Goal: Information Seeking & Learning: Learn about a topic

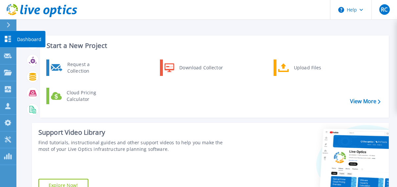
click at [5, 38] on icon at bounding box center [8, 39] width 6 height 6
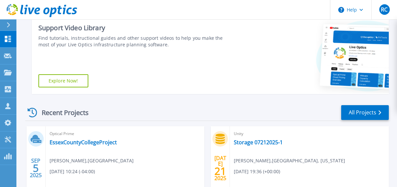
scroll to position [164, 0]
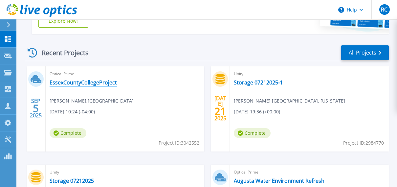
click at [76, 83] on link "EssexCountyCollegeProject" at bounding box center [83, 82] width 67 height 7
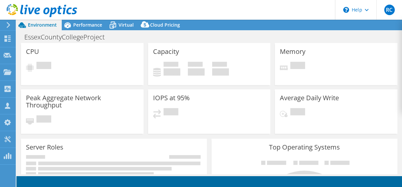
select select "USD"
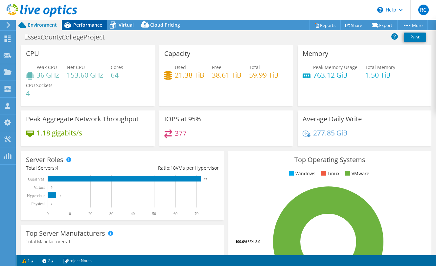
click at [80, 23] on span "Performance" at bounding box center [87, 25] width 29 height 6
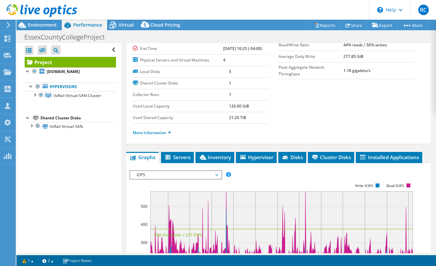
scroll to position [131, 0]
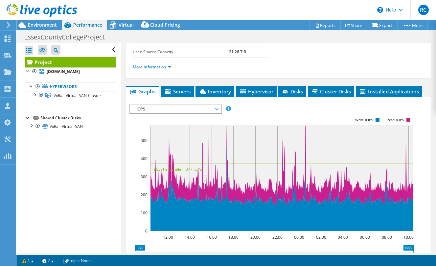
click at [218, 110] on icon at bounding box center [216, 109] width 3 height 2
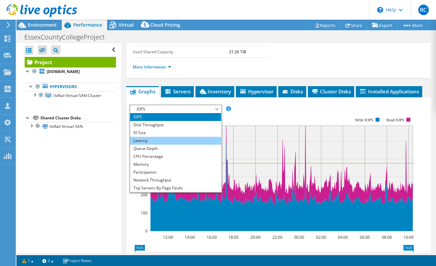
click at [142, 138] on li "Latency" at bounding box center [175, 141] width 91 height 8
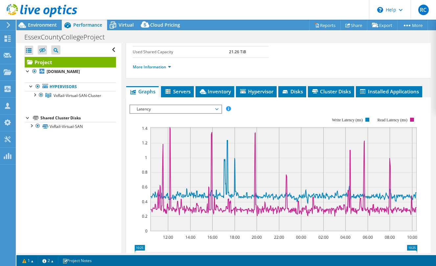
click at [219, 109] on span "Latency" at bounding box center [175, 109] width 91 height 8
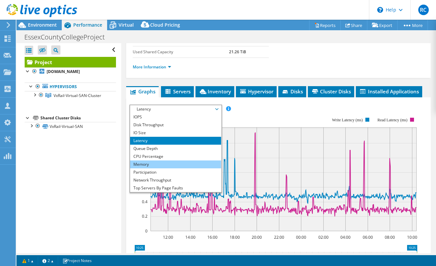
click at [146, 166] on li "Memory" at bounding box center [175, 164] width 91 height 8
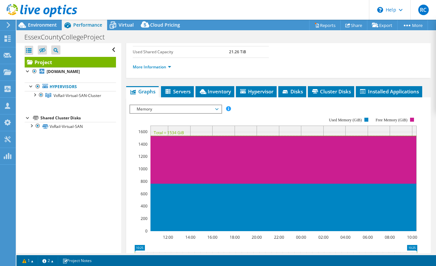
click at [218, 108] on span "Memory" at bounding box center [175, 109] width 84 height 8
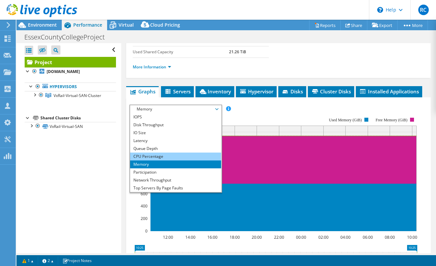
click at [142, 156] on li "CPU Percentage" at bounding box center [175, 156] width 91 height 8
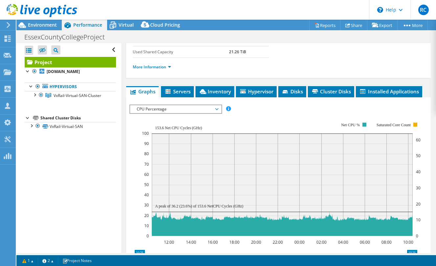
click at [216, 111] on span "CPU Percentage" at bounding box center [175, 109] width 84 height 8
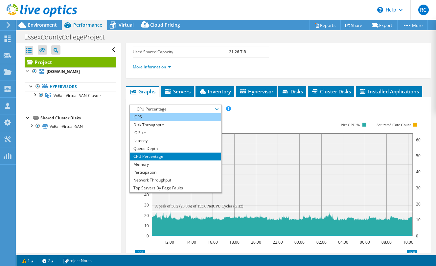
click at [142, 116] on li "IOPS" at bounding box center [175, 117] width 91 height 8
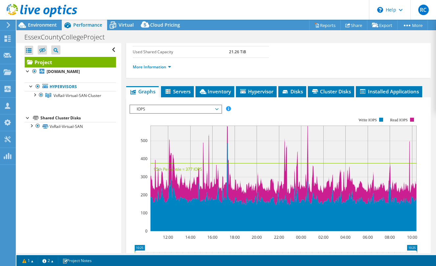
click at [31, 21] on div at bounding box center [38, 11] width 77 height 22
click at [49, 24] on span "Environment" at bounding box center [42, 25] width 29 height 6
